Goal: Transaction & Acquisition: Purchase product/service

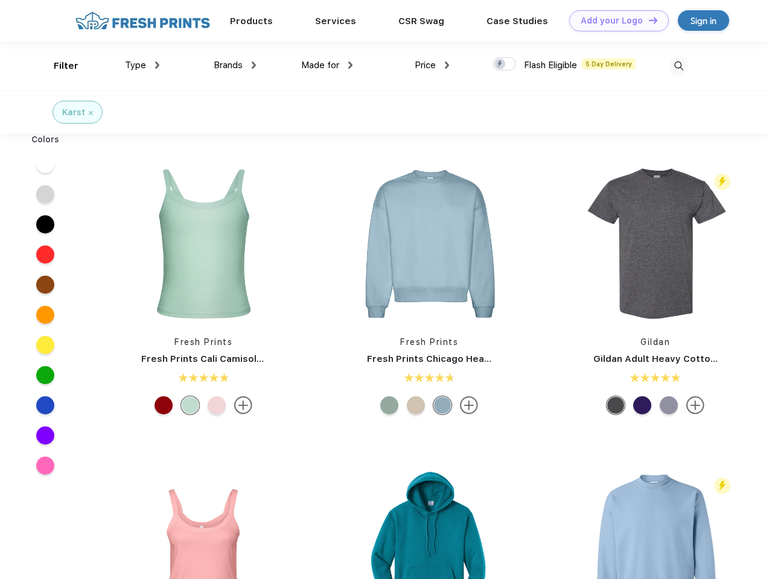
click at [614, 21] on link "Add your Logo Design Tool" at bounding box center [619, 20] width 100 height 21
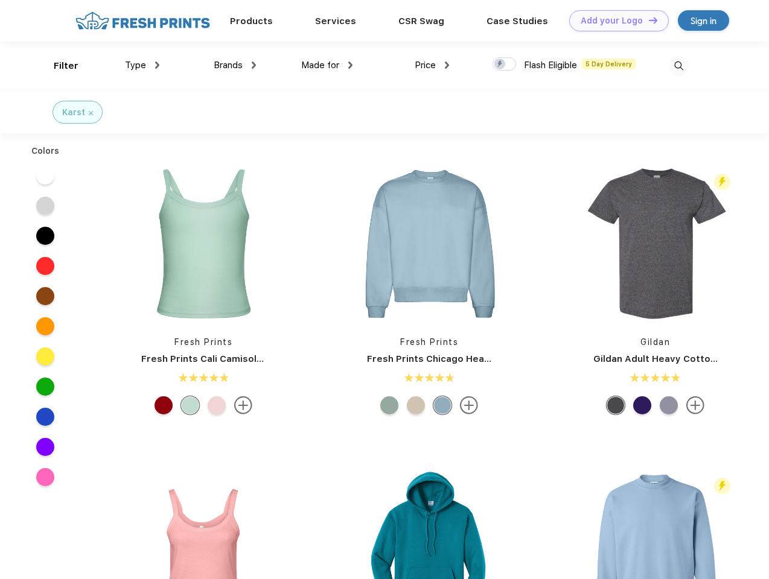
click at [0, 0] on div "Design Tool" at bounding box center [0, 0] width 0 height 0
click at [648, 20] on link "Add your Logo Design Tool" at bounding box center [619, 20] width 100 height 21
click at [58, 66] on div "Filter" at bounding box center [66, 66] width 25 height 14
click at [142, 65] on span "Type" at bounding box center [135, 65] width 21 height 11
click at [235, 65] on span "Brands" at bounding box center [228, 65] width 29 height 11
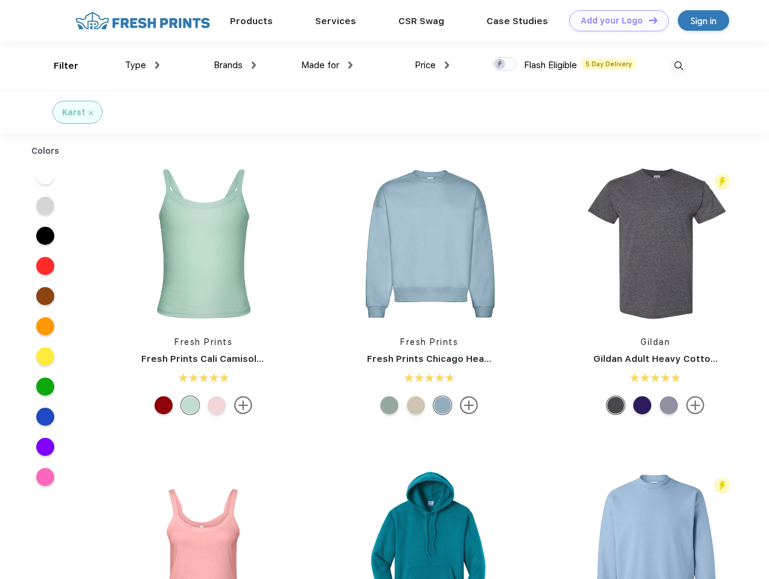
click at [327, 65] on span "Made for" at bounding box center [320, 65] width 38 height 11
click at [432, 65] on span "Price" at bounding box center [425, 65] width 21 height 11
click at [505, 65] on div at bounding box center [505, 63] width 24 height 13
click at [500, 65] on input "checkbox" at bounding box center [497, 61] width 8 height 8
click at [678, 66] on img at bounding box center [679, 66] width 20 height 20
